Goal: Transaction & Acquisition: Purchase product/service

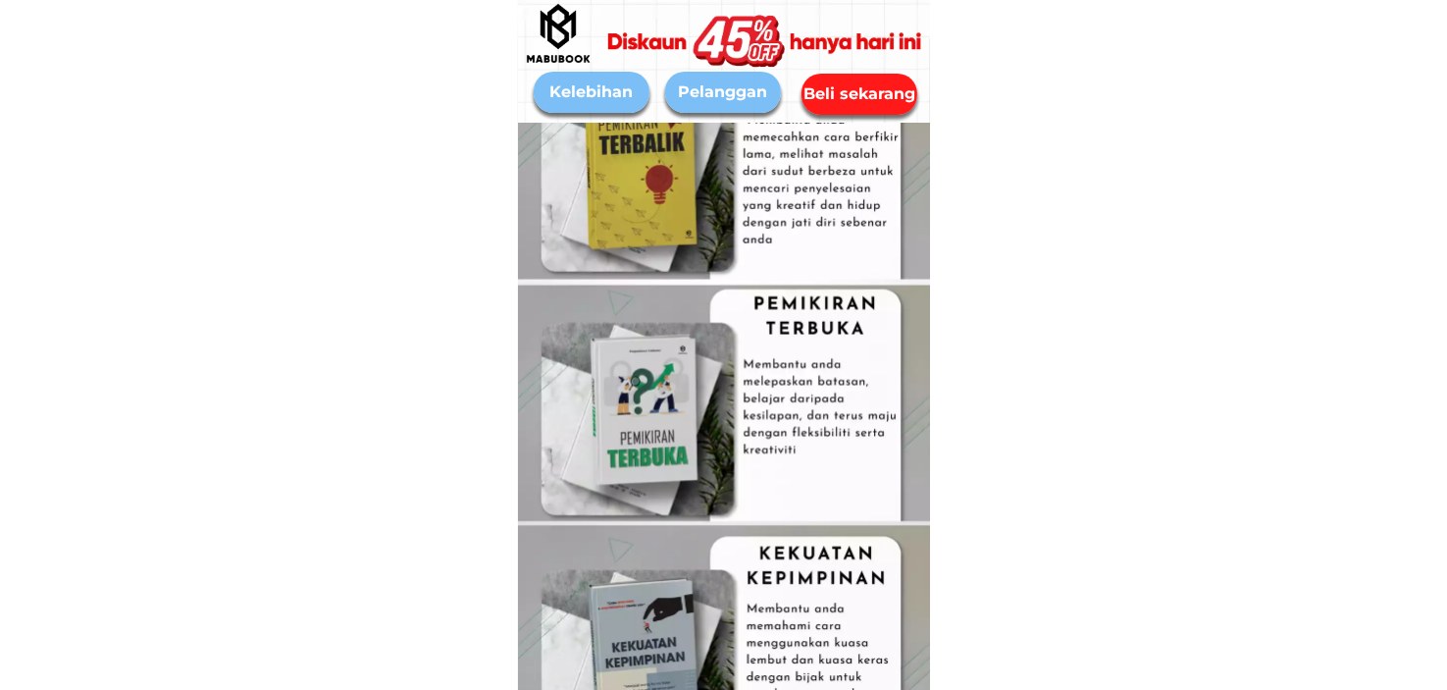
scroll to position [7556, 0]
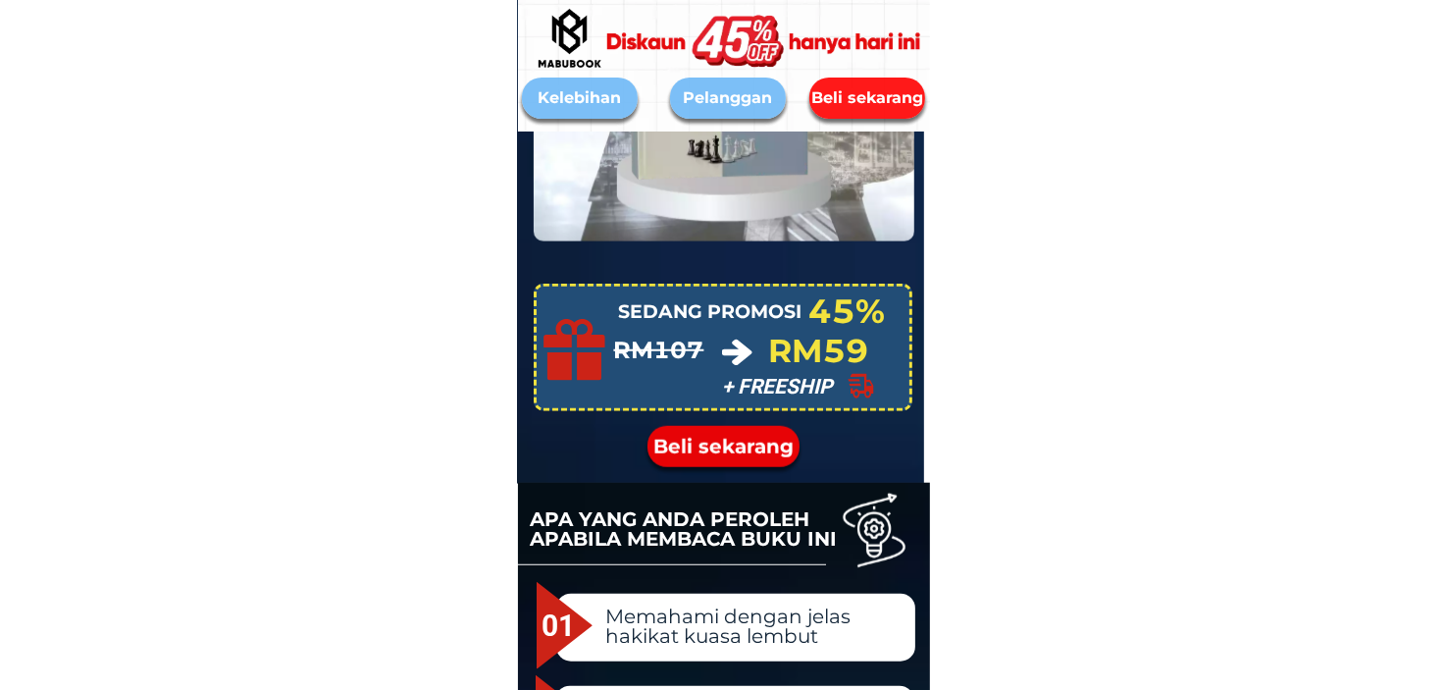
scroll to position [1794, 0]
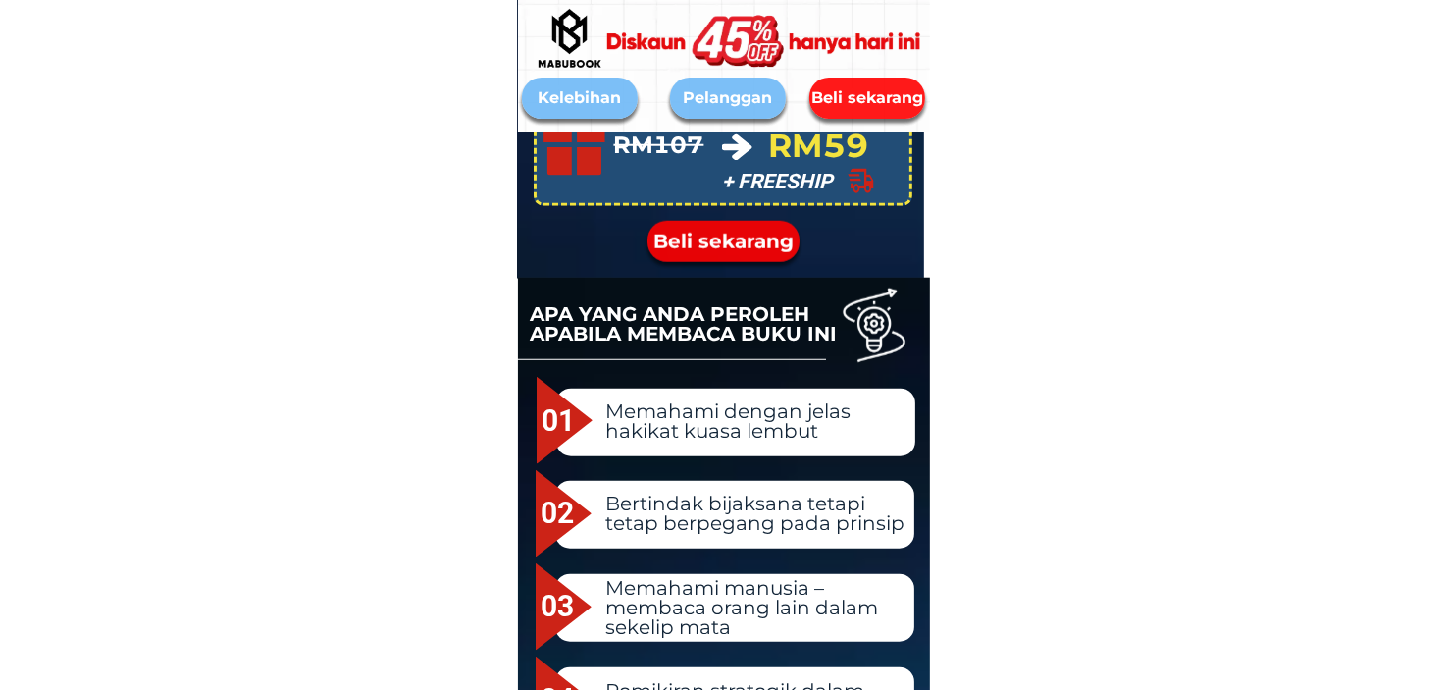
click at [877, 74] on div at bounding box center [769, 40] width 379 height 213
click at [852, 115] on div "Beli sekarang" at bounding box center [867, 98] width 117 height 41
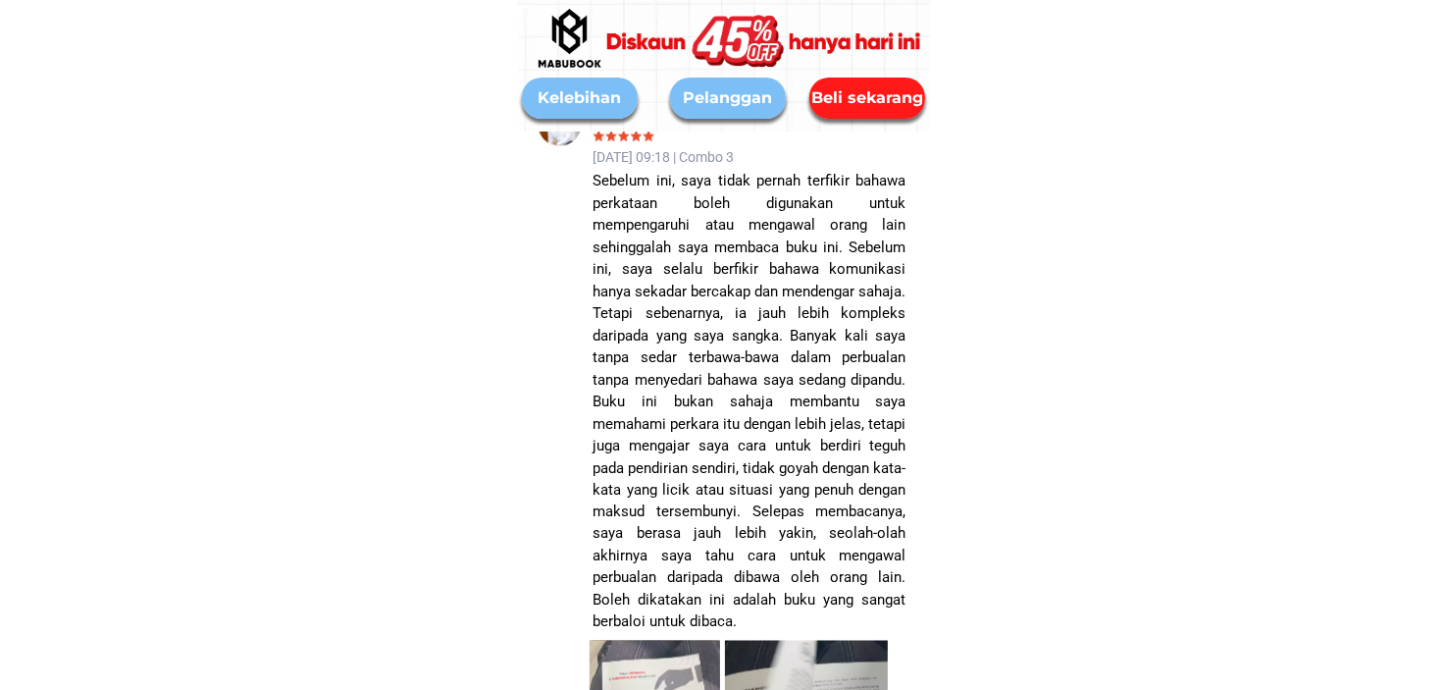
scroll to position [10349, 0]
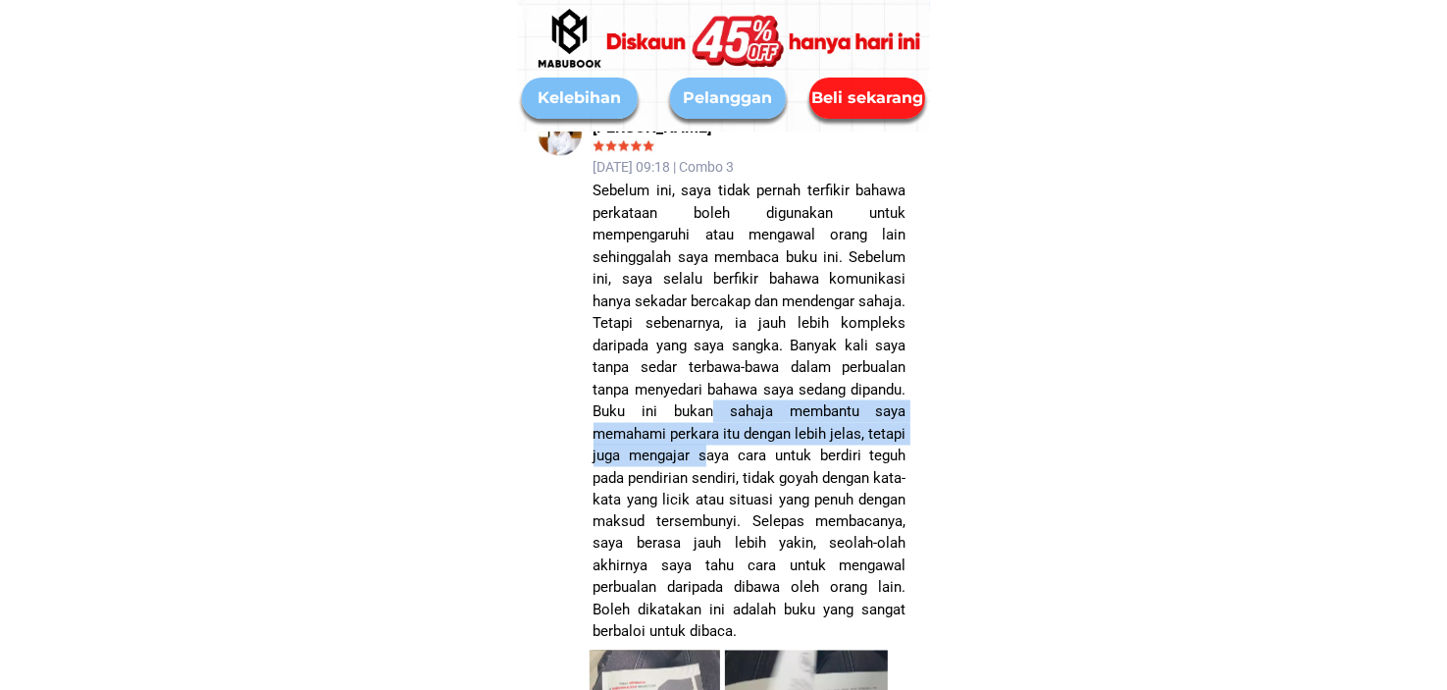
drag, startPoint x: 848, startPoint y: 407, endPoint x: 803, endPoint y: 457, distance: 67.4
click at [803, 457] on p "Sebelum ini, saya tidak pernah terfikir bahawa perkataan boleh digunakan untuk …" at bounding box center [750, 412] width 313 height 464
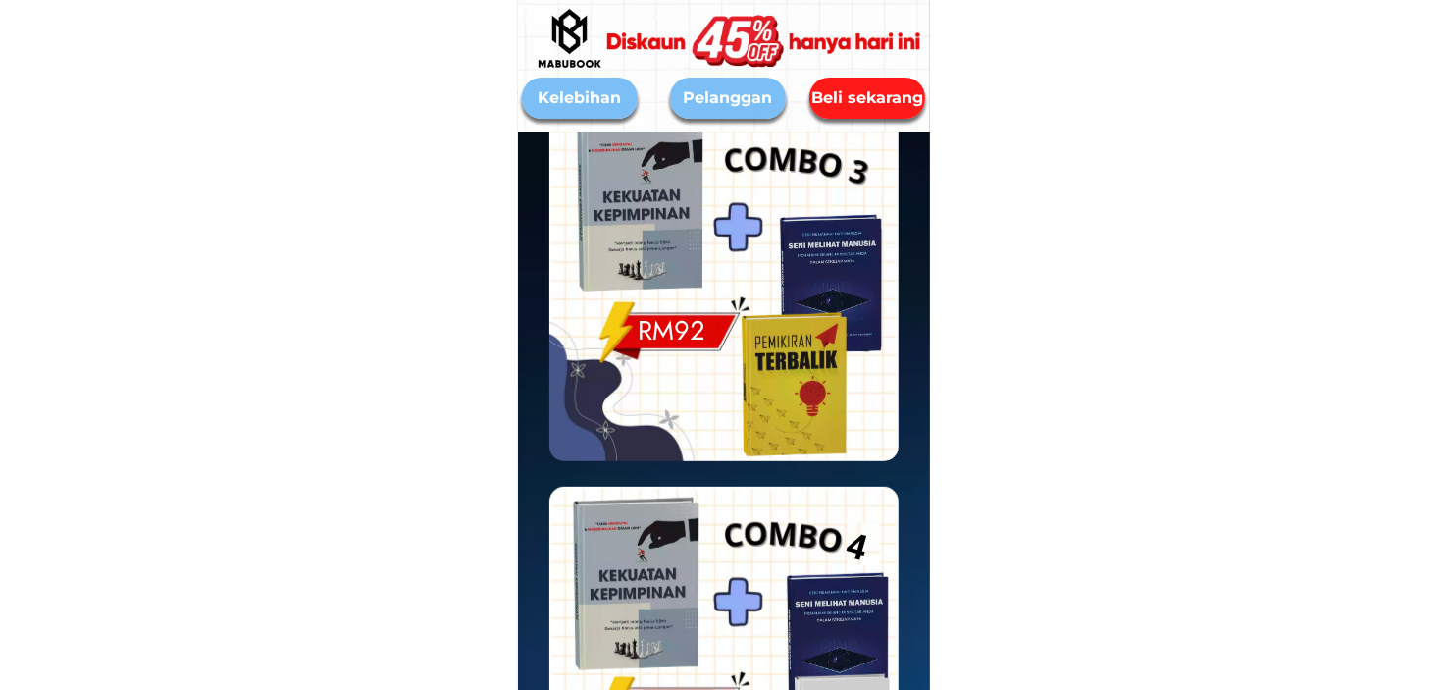
scroll to position [7788, 0]
